Goal: Check status: Check status

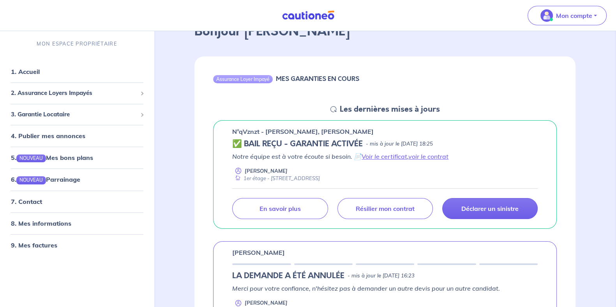
drag, startPoint x: 372, startPoint y: 143, endPoint x: 470, endPoint y: 143, distance: 98.6
click at [470, 143] on div "✅ BAIL REÇU - GARANTIE ACTIVÉE - mis à jour le [DATE] 18:25" at bounding box center [384, 143] width 305 height 9
drag, startPoint x: 235, startPoint y: 157, endPoint x: 354, endPoint y: 159, distance: 119.2
click at [352, 161] on p "Notre équipe est à votre écoute si besoin. 📄 Voir le certificat , voir le contr…" at bounding box center [384, 156] width 305 height 9
drag, startPoint x: 371, startPoint y: 145, endPoint x: 469, endPoint y: 143, distance: 98.6
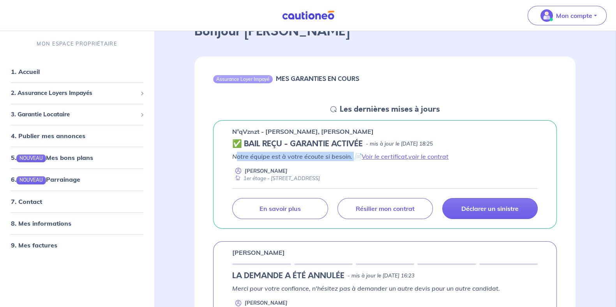
click at [469, 143] on div "✅ BAIL REÇU - GARANTIE ACTIVÉE - mis à jour le [DATE] 18:25" at bounding box center [384, 143] width 305 height 9
click at [433, 143] on p "- mis à jour le [DATE] 18:25" at bounding box center [399, 144] width 67 height 8
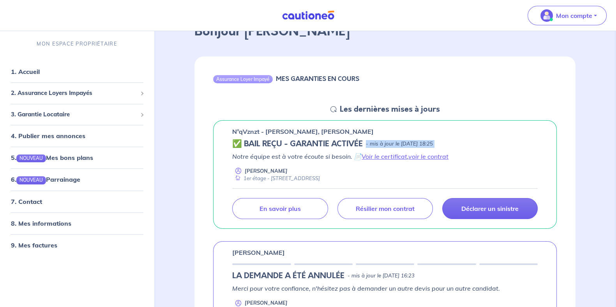
click at [433, 143] on p "- mis à jour le [DATE] 18:25" at bounding box center [399, 144] width 67 height 8
click at [340, 110] on h5 "Les dernières mises à jours" at bounding box center [390, 109] width 100 height 9
click at [337, 109] on icon at bounding box center [333, 109] width 6 height 6
drag, startPoint x: 344, startPoint y: 100, endPoint x: 169, endPoint y: 75, distance: 176.0
